Goal: Task Accomplishment & Management: Manage account settings

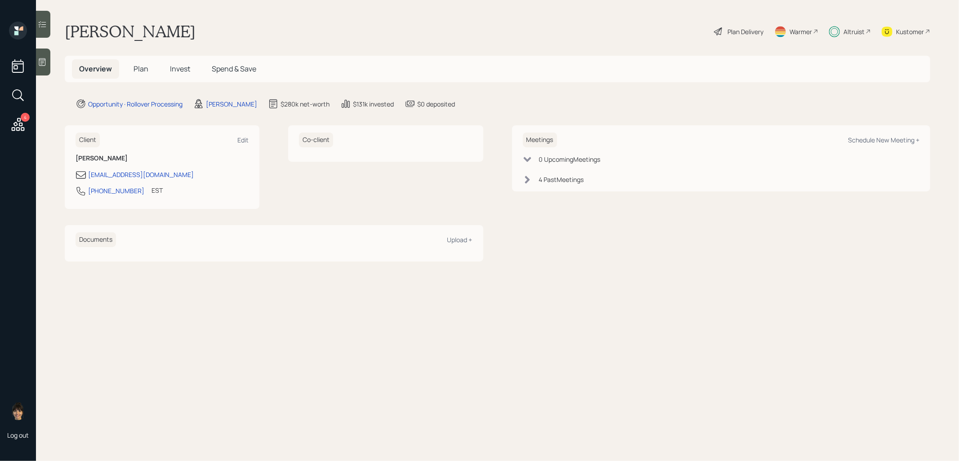
click at [176, 68] on span "Invest" at bounding box center [180, 69] width 20 height 10
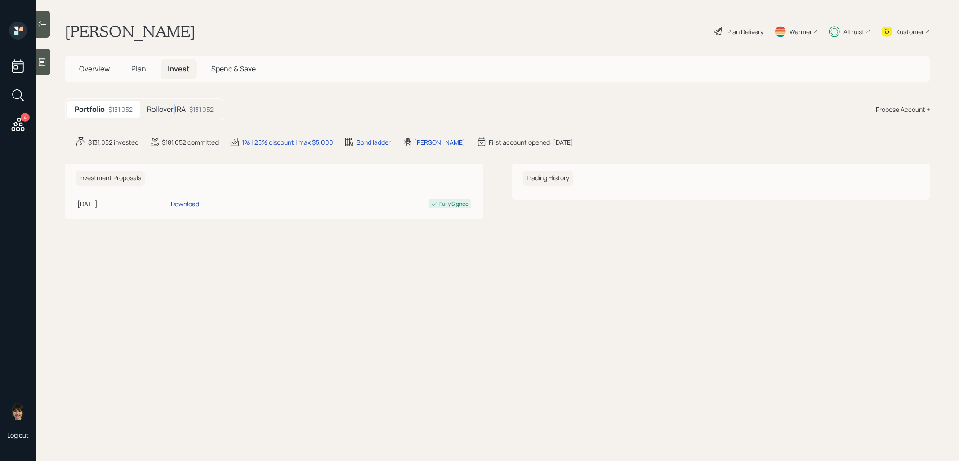
click at [175, 106] on h5 "Rollover IRA" at bounding box center [166, 109] width 39 height 9
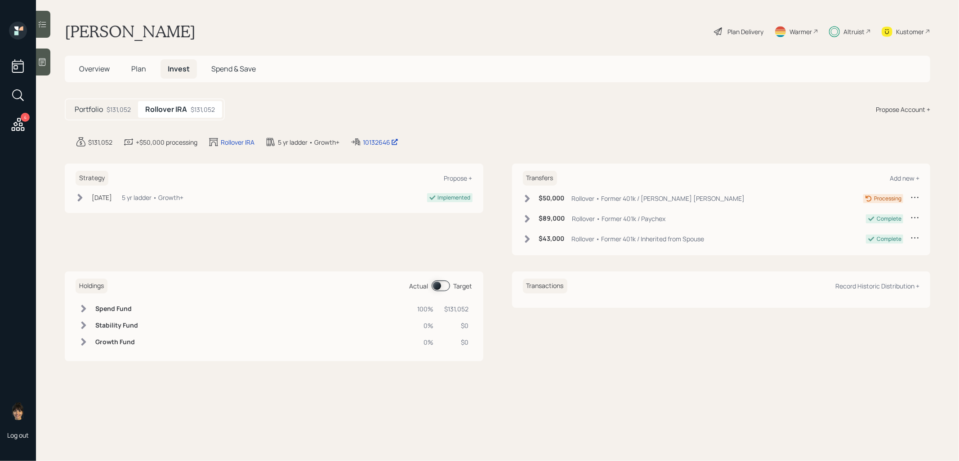
click at [137, 67] on span "Plan" at bounding box center [138, 69] width 15 height 10
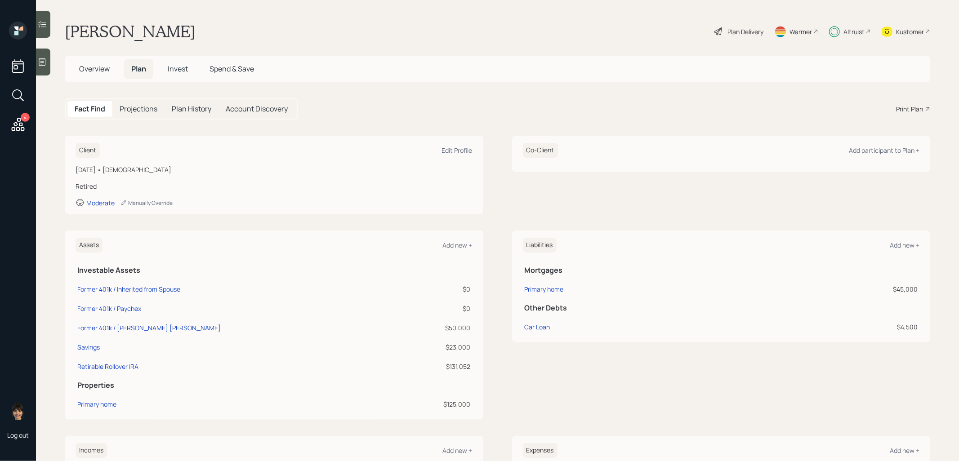
scroll to position [11, 0]
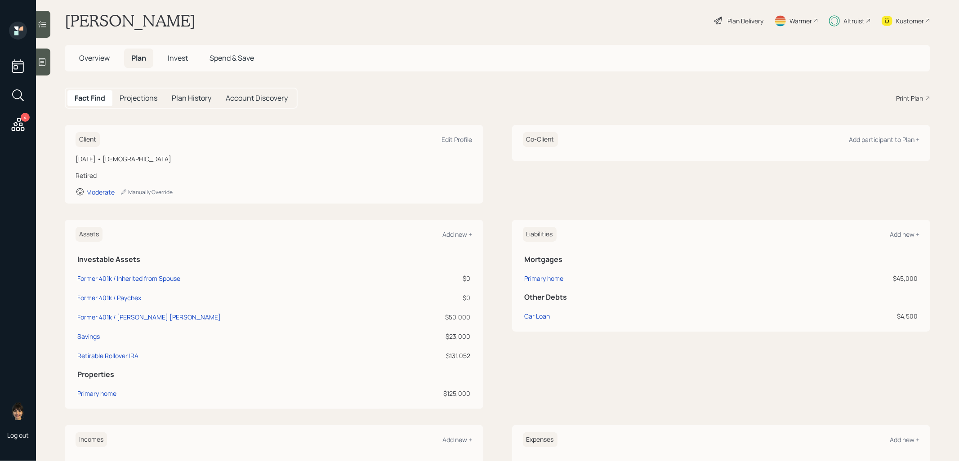
click at [181, 61] on span "Invest" at bounding box center [178, 58] width 20 height 10
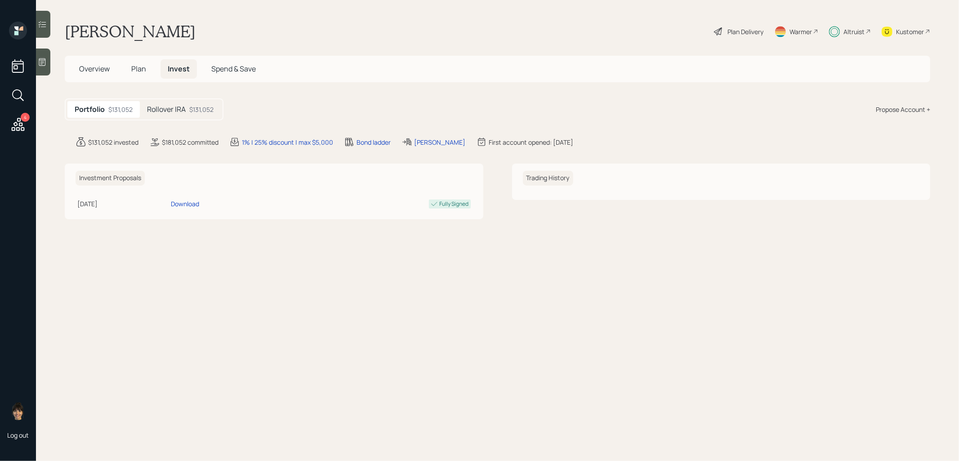
click at [182, 112] on h5 "Rollover IRA" at bounding box center [166, 109] width 39 height 9
